Goal: Task Accomplishment & Management: Complete application form

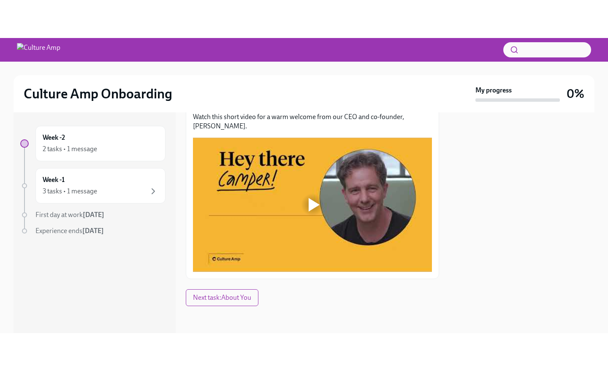
scroll to position [130, 0]
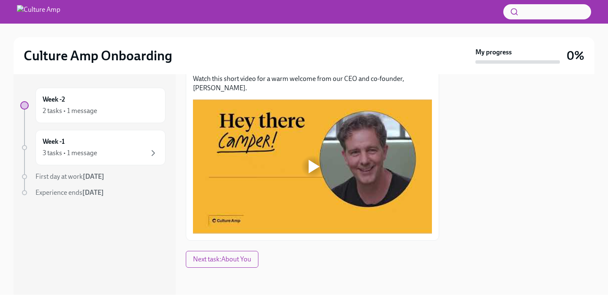
click at [314, 167] on div at bounding box center [314, 167] width 11 height 14
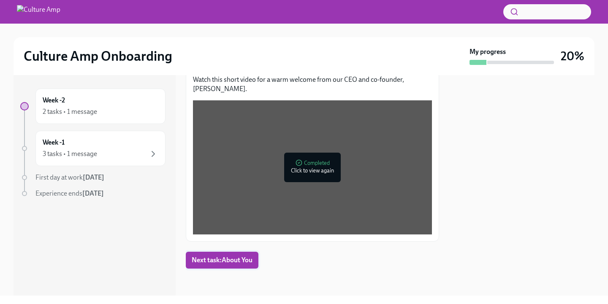
click at [219, 259] on span "Next task : About You" at bounding box center [222, 260] width 61 height 8
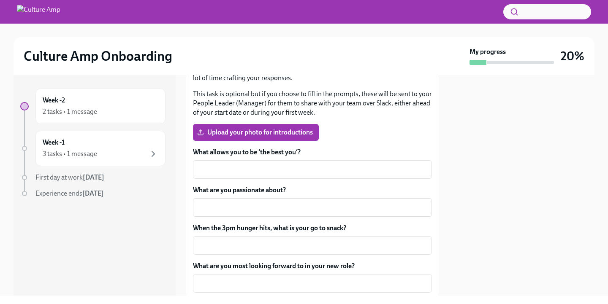
scroll to position [166, 0]
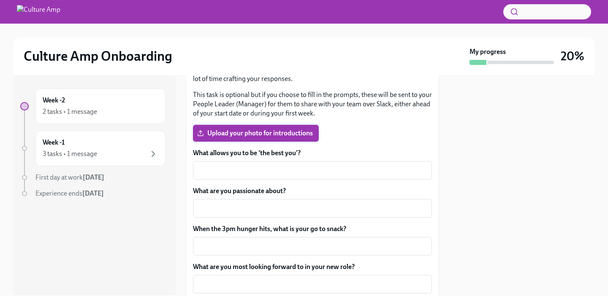
click at [259, 135] on span "Upload your photo for introductions" at bounding box center [256, 133] width 114 height 8
click at [0, 0] on input "Upload your photo for introductions" at bounding box center [0, 0] width 0 height 0
click at [247, 131] on span "Upload your photo for introductions" at bounding box center [256, 133] width 114 height 8
click at [0, 0] on input "Upload your photo for introductions" at bounding box center [0, 0] width 0 height 0
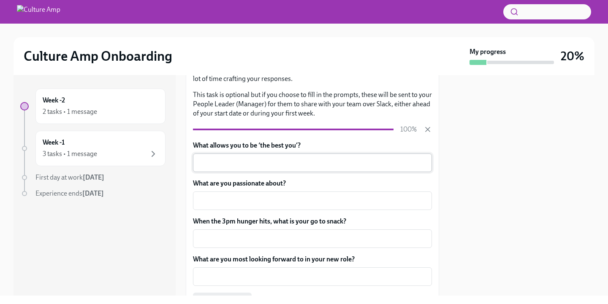
click at [217, 164] on textarea "What allows you to be ‘the best you’?" at bounding box center [312, 163] width 229 height 10
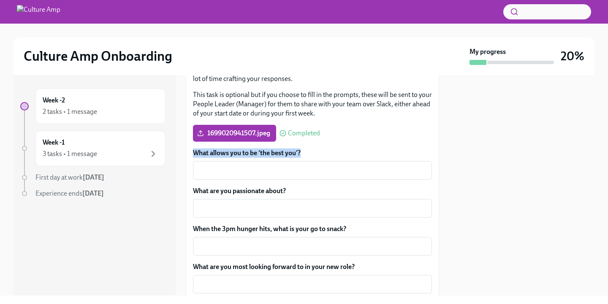
drag, startPoint x: 194, startPoint y: 150, endPoint x: 322, endPoint y: 157, distance: 128.9
click at [322, 157] on label "What allows you to be ‘the best you’?" at bounding box center [312, 153] width 239 height 9
click at [322, 165] on textarea "What allows you to be ‘the best you’?" at bounding box center [312, 170] width 229 height 10
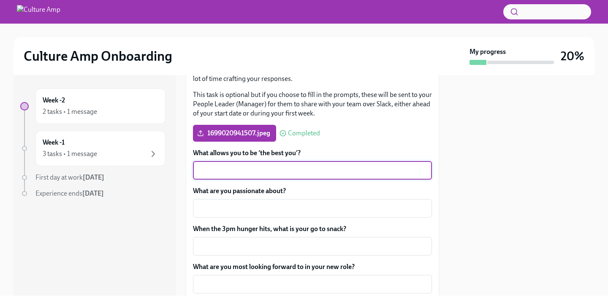
click at [228, 172] on textarea "What allows you to be ‘the best you’?" at bounding box center [312, 170] width 229 height 10
paste textarea "What allows me to be the best version of myself is having clear goals, autonomy…"
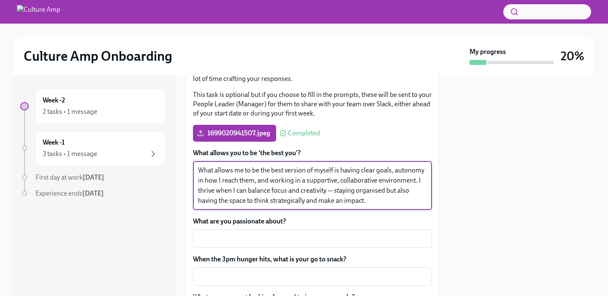
scroll to position [0, 0]
type textarea "What allows me to be the best version of myself is having clear goals, autonomy…"
click at [214, 243] on textarea "What are you passionate about?" at bounding box center [312, 239] width 229 height 10
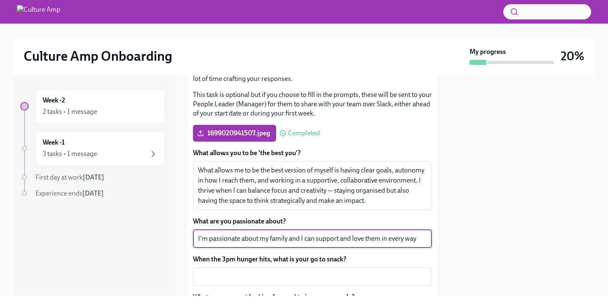
click at [301, 237] on textarea "I'm passionate about my family and I can support and love them in every way" at bounding box center [312, 239] width 229 height 10
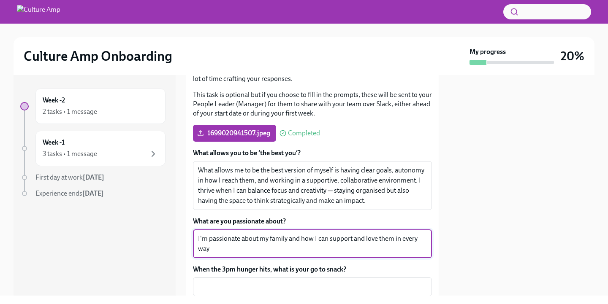
click at [218, 246] on textarea "I'm passionate about my family and how I can support and love them in every way" at bounding box center [312, 244] width 229 height 20
click at [376, 250] on textarea "I'm passionate about my family and how I can support and love them in every way…" at bounding box center [312, 244] width 229 height 20
click at [425, 250] on textarea "I'm passionate about my family and how I can support and love them in every way…" at bounding box center [312, 244] width 229 height 20
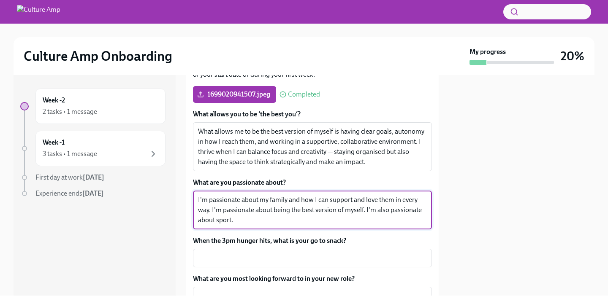
scroll to position [214, 0]
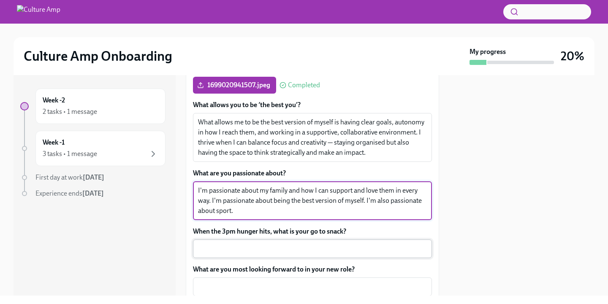
type textarea "I'm passionate about my family and how I can support and love them in every way…"
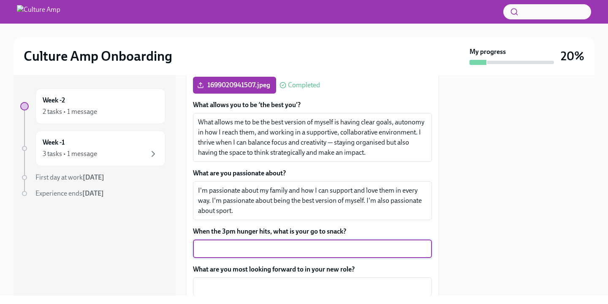
click at [258, 253] on textarea "When the 3pm hunger hits, what is your go to snack?" at bounding box center [312, 249] width 229 height 10
type textarea "C"
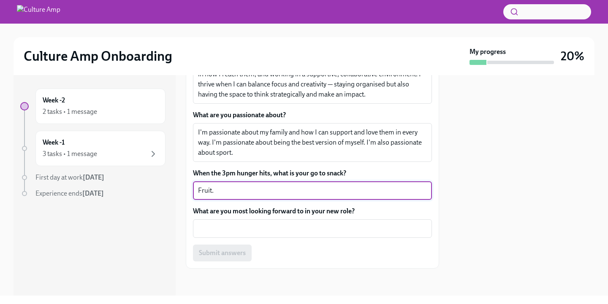
scroll to position [272, 0]
type textarea "Fruit."
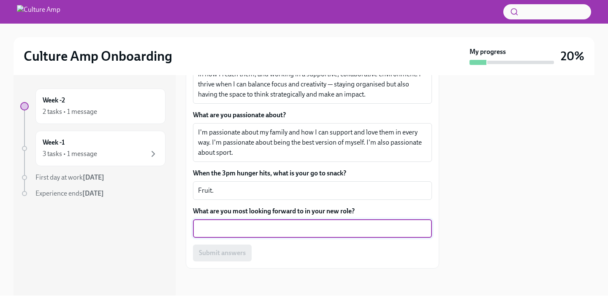
click at [230, 228] on textarea "What are you most looking forward to in your new role?" at bounding box center [312, 229] width 229 height 10
click at [258, 229] on textarea "Learning, achieving, the people" at bounding box center [312, 229] width 229 height 10
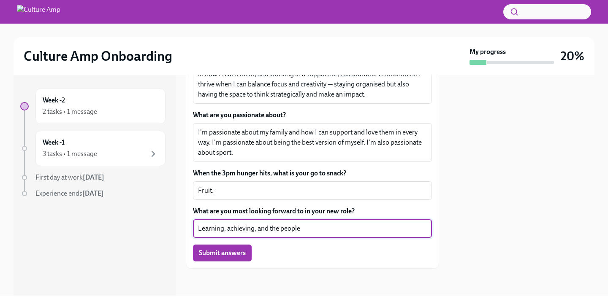
click at [316, 229] on textarea "Learning, achieving, and the people" at bounding box center [312, 229] width 229 height 10
click at [255, 230] on textarea "Learning, achieving, and the people" at bounding box center [312, 229] width 229 height 10
click at [243, 228] on textarea "Learning, aceeding , and the people" at bounding box center [312, 229] width 229 height 10
click at [254, 232] on textarea "Learning, acceding , and the people" at bounding box center [312, 229] width 229 height 10
click at [230, 229] on textarea "Learning, acceding goals, and the people" at bounding box center [312, 229] width 229 height 10
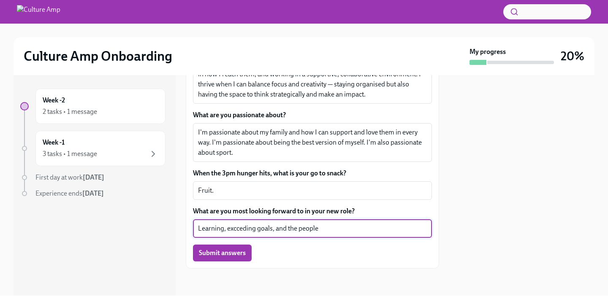
click at [336, 227] on textarea "Learning, excceding goals, and the people" at bounding box center [312, 229] width 229 height 10
click at [347, 235] on div "Learning, exceeding goals, and the people x ​" at bounding box center [312, 228] width 239 height 19
click at [339, 233] on textarea "Learning, exceeding goals, and the people" at bounding box center [312, 229] width 229 height 10
type textarea "Learning, exceeding goals, and the people."
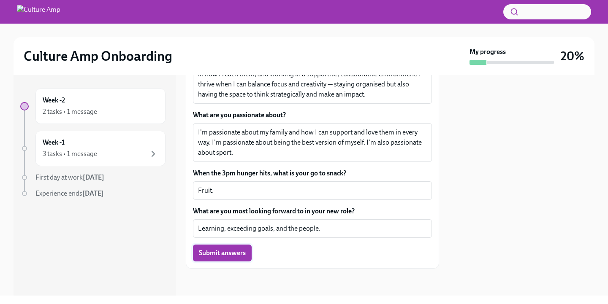
click at [222, 254] on span "Submit answers" at bounding box center [222, 253] width 47 height 8
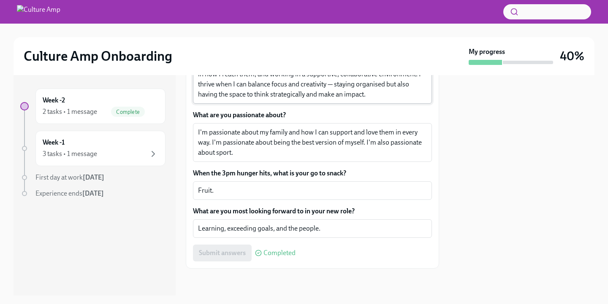
scroll to position [0, 0]
click at [105, 150] on div "3 tasks • 1 message" at bounding box center [101, 154] width 116 height 10
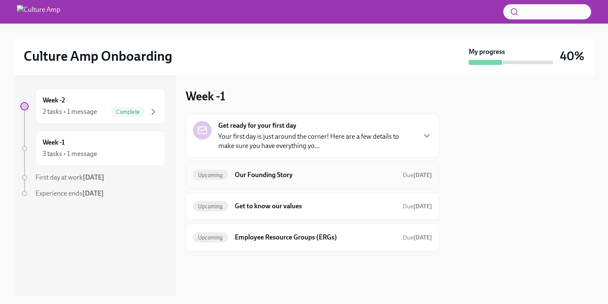
click at [247, 178] on h6 "Our Founding Story" at bounding box center [315, 175] width 161 height 9
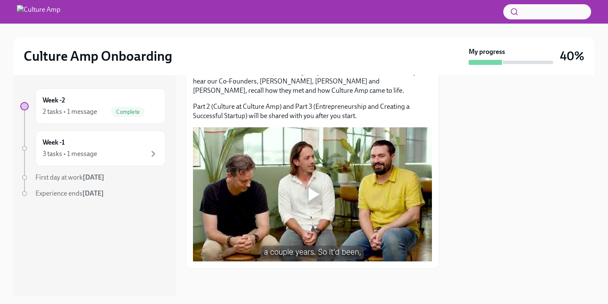
scroll to position [115, 0]
